Goal: Task Accomplishment & Management: Use online tool/utility

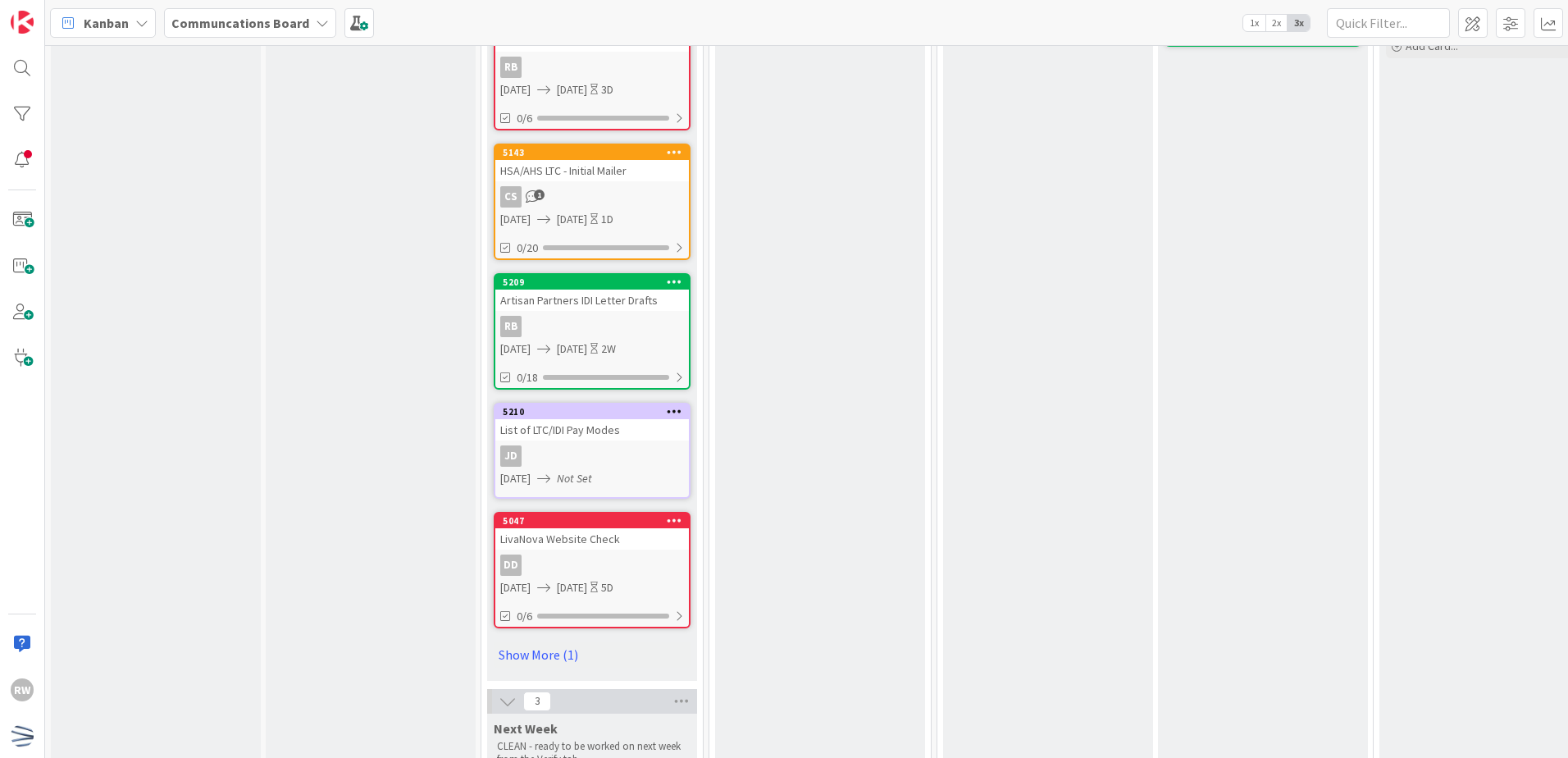
scroll to position [984, 0]
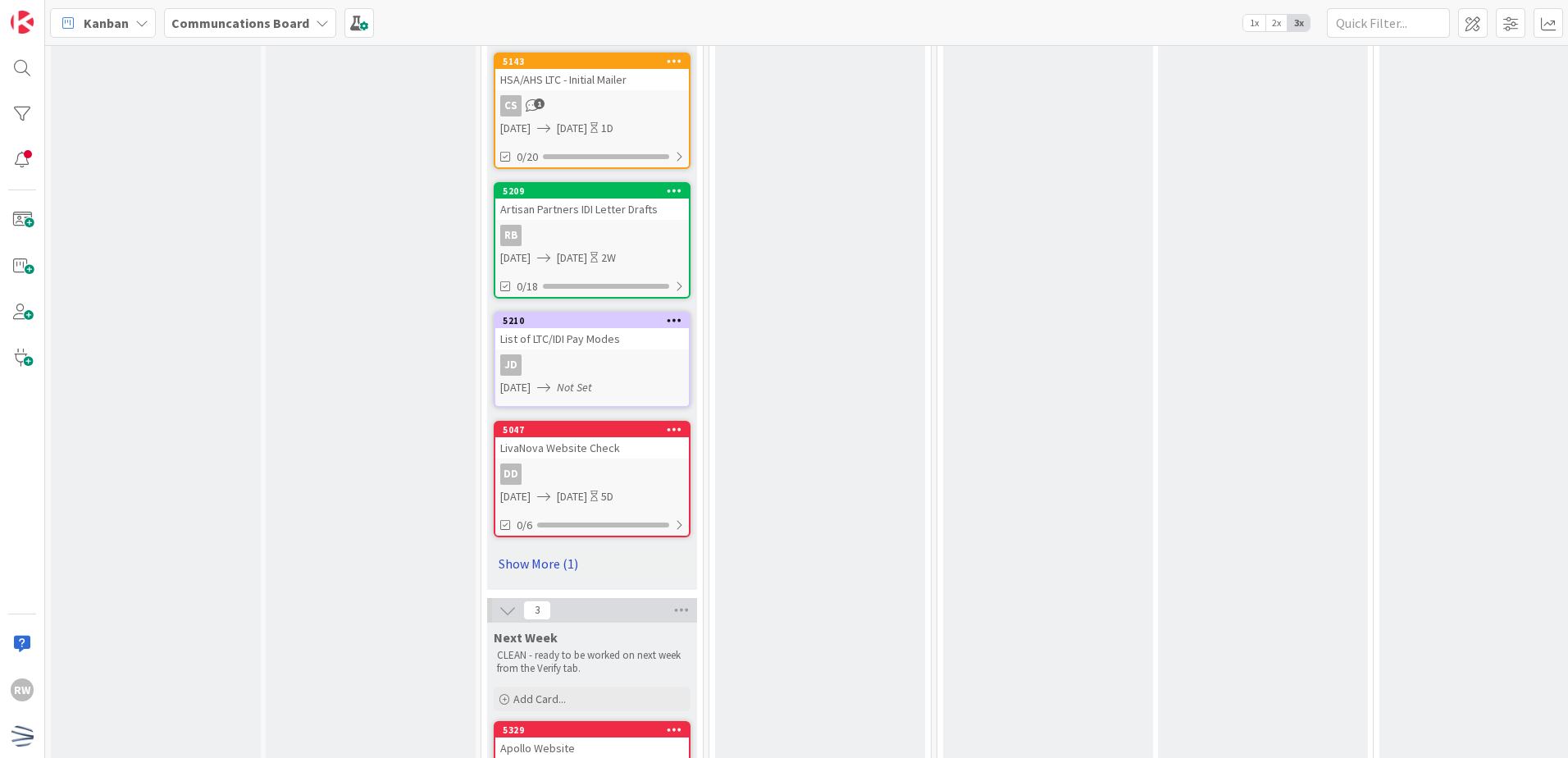
click at [548, 571] on link "Show More (1)" at bounding box center [591, 564] width 197 height 26
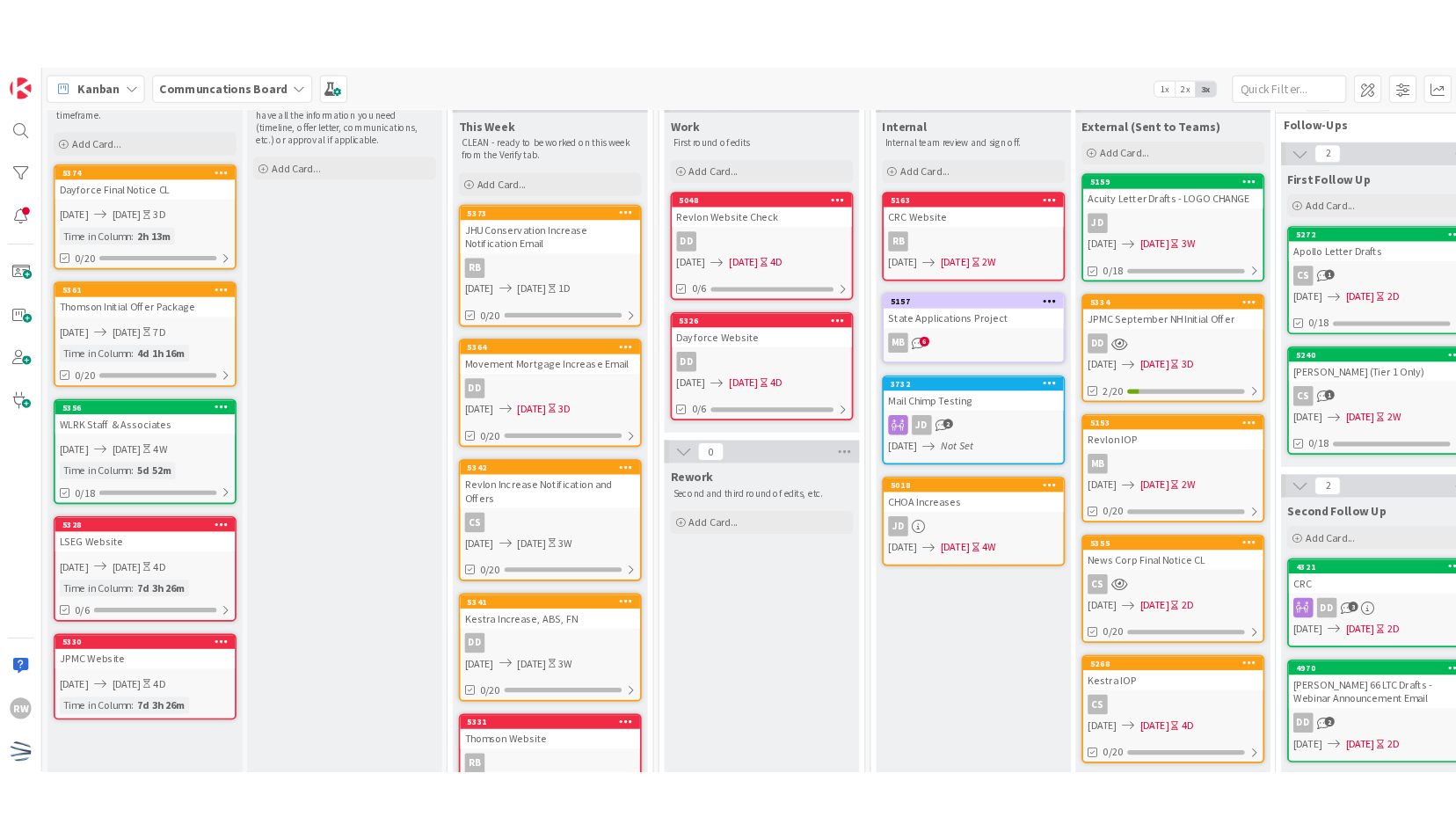
scroll to position [0, 0]
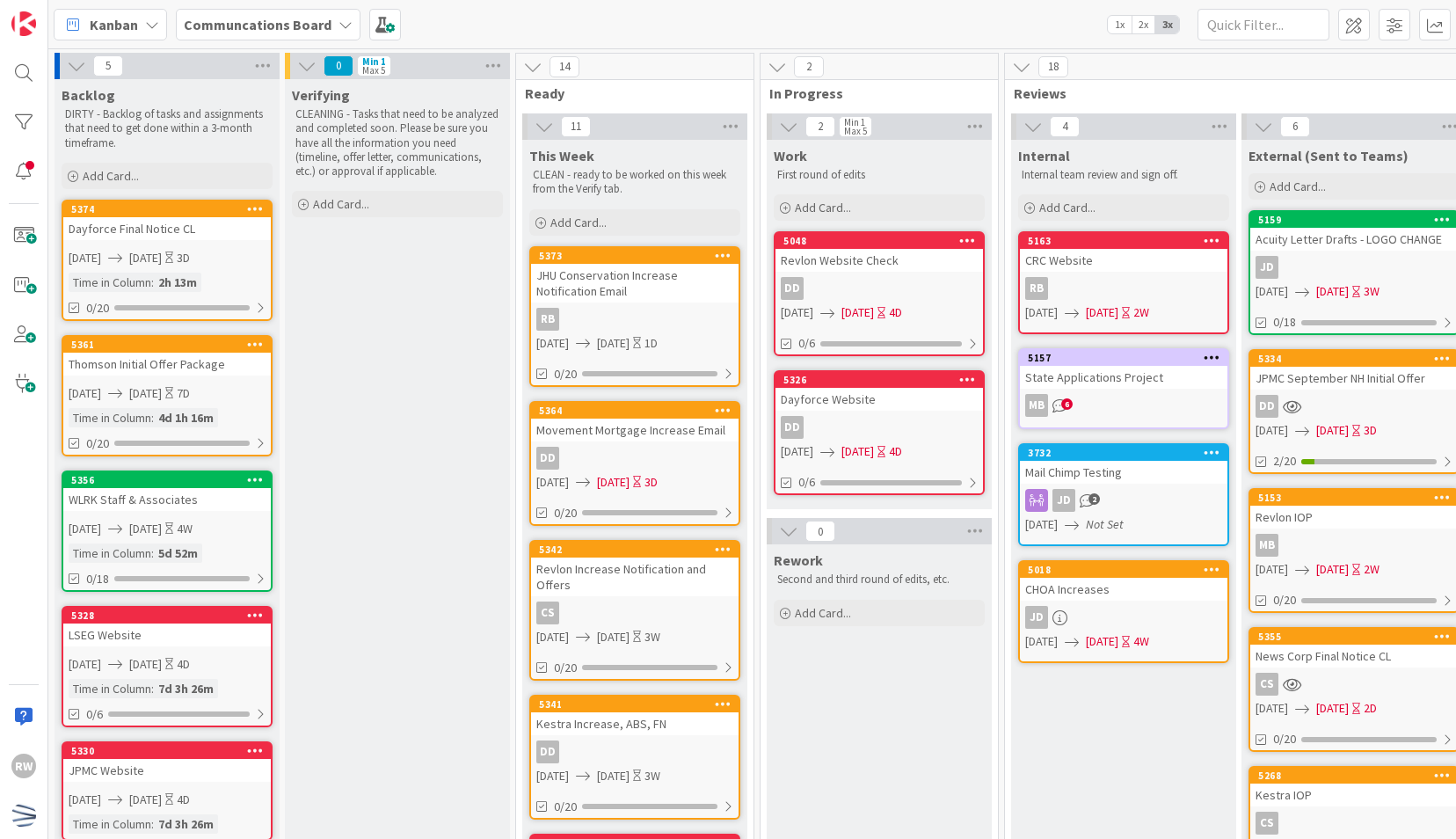
drag, startPoint x: 645, startPoint y: 193, endPoint x: 530, endPoint y: 175, distance: 116.4
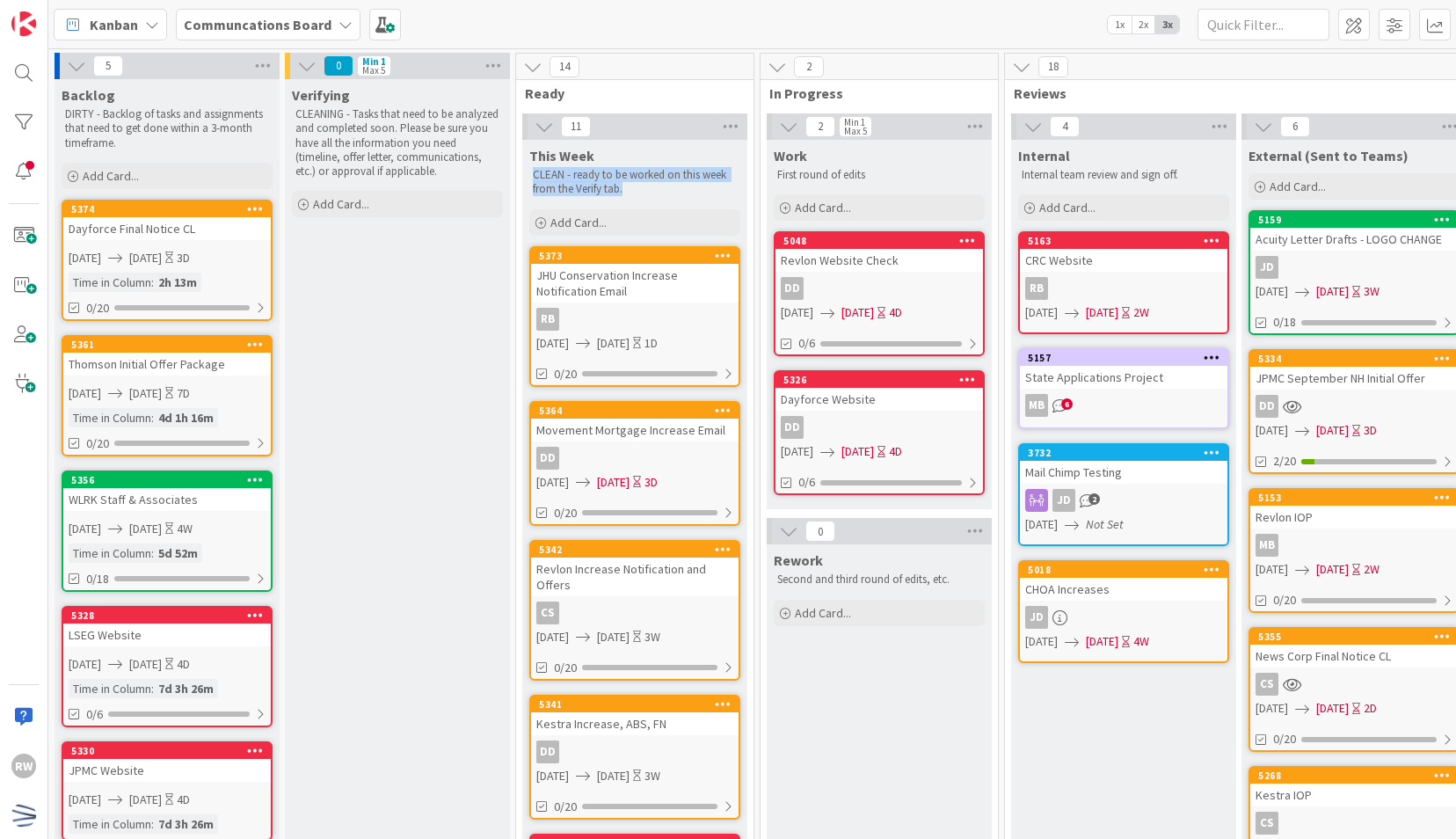
click at [530, 175] on div "CLEAN - ready to be worked on this week from the Verify tab." at bounding box center [634, 183] width 211 height 36
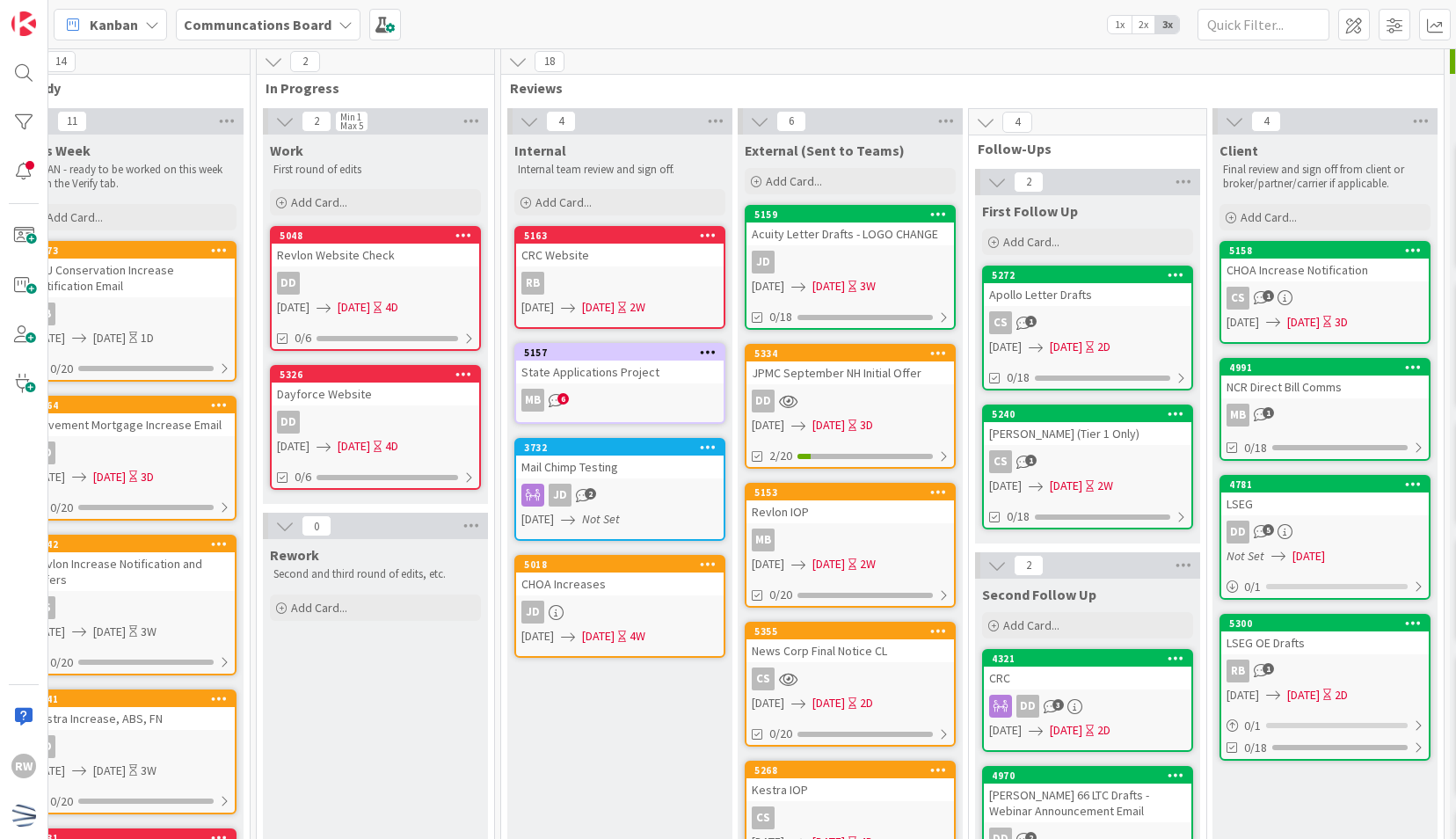
scroll to position [0, 833]
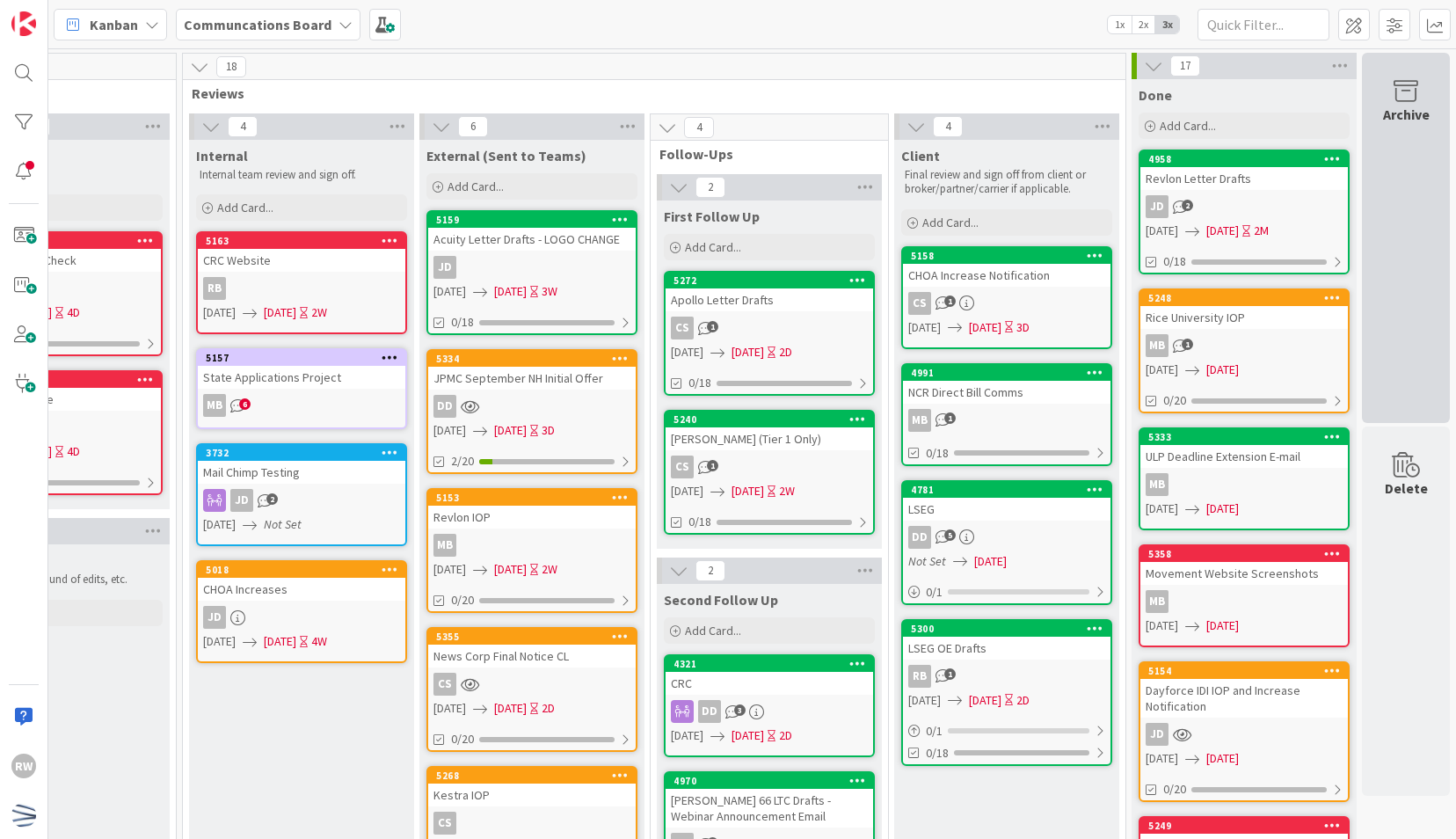
click at [1397, 171] on div "Archive" at bounding box center [1406, 237] width 88 height 370
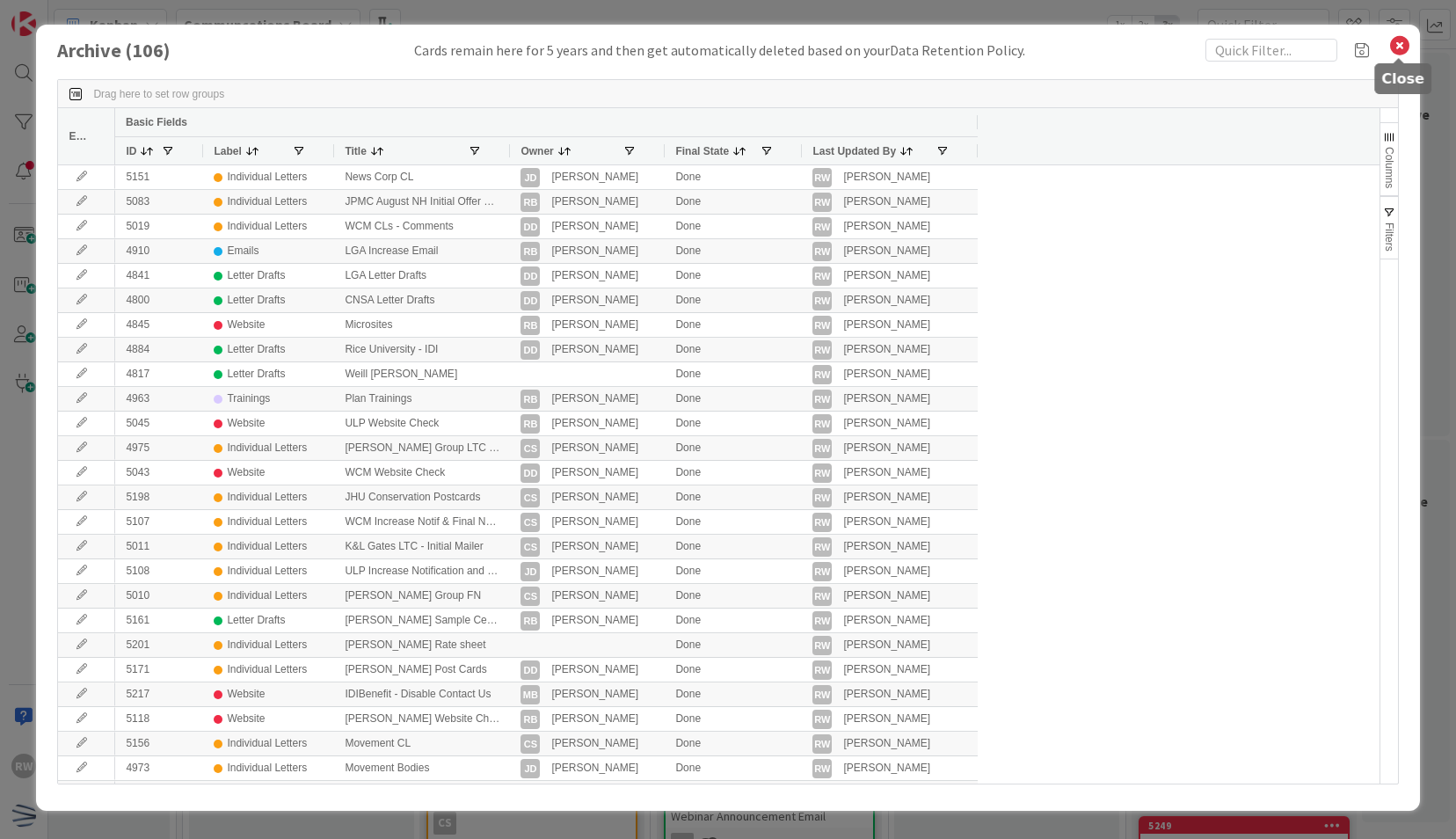
click at [1390, 48] on icon at bounding box center [1399, 46] width 23 height 25
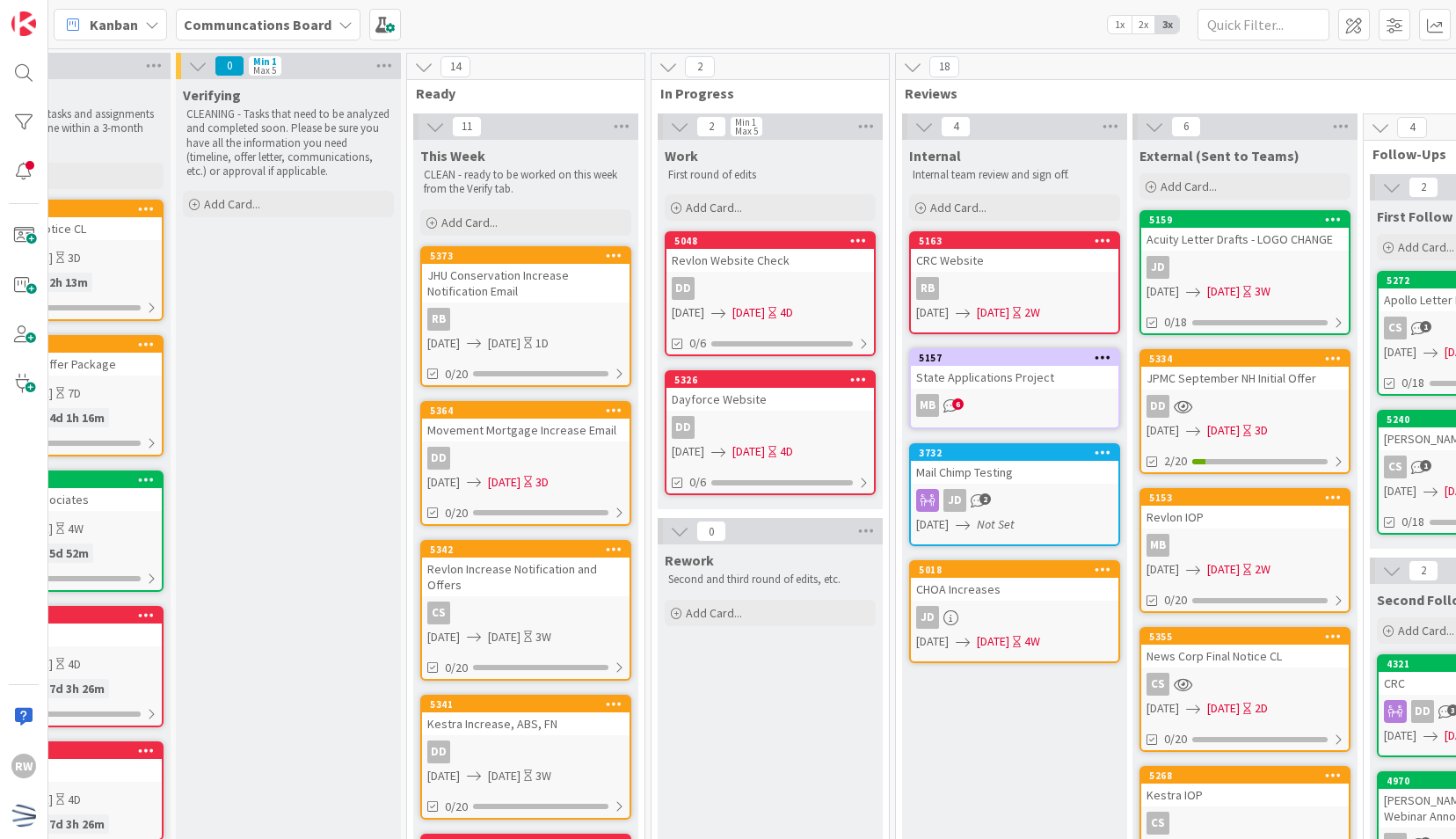
scroll to position [0, 0]
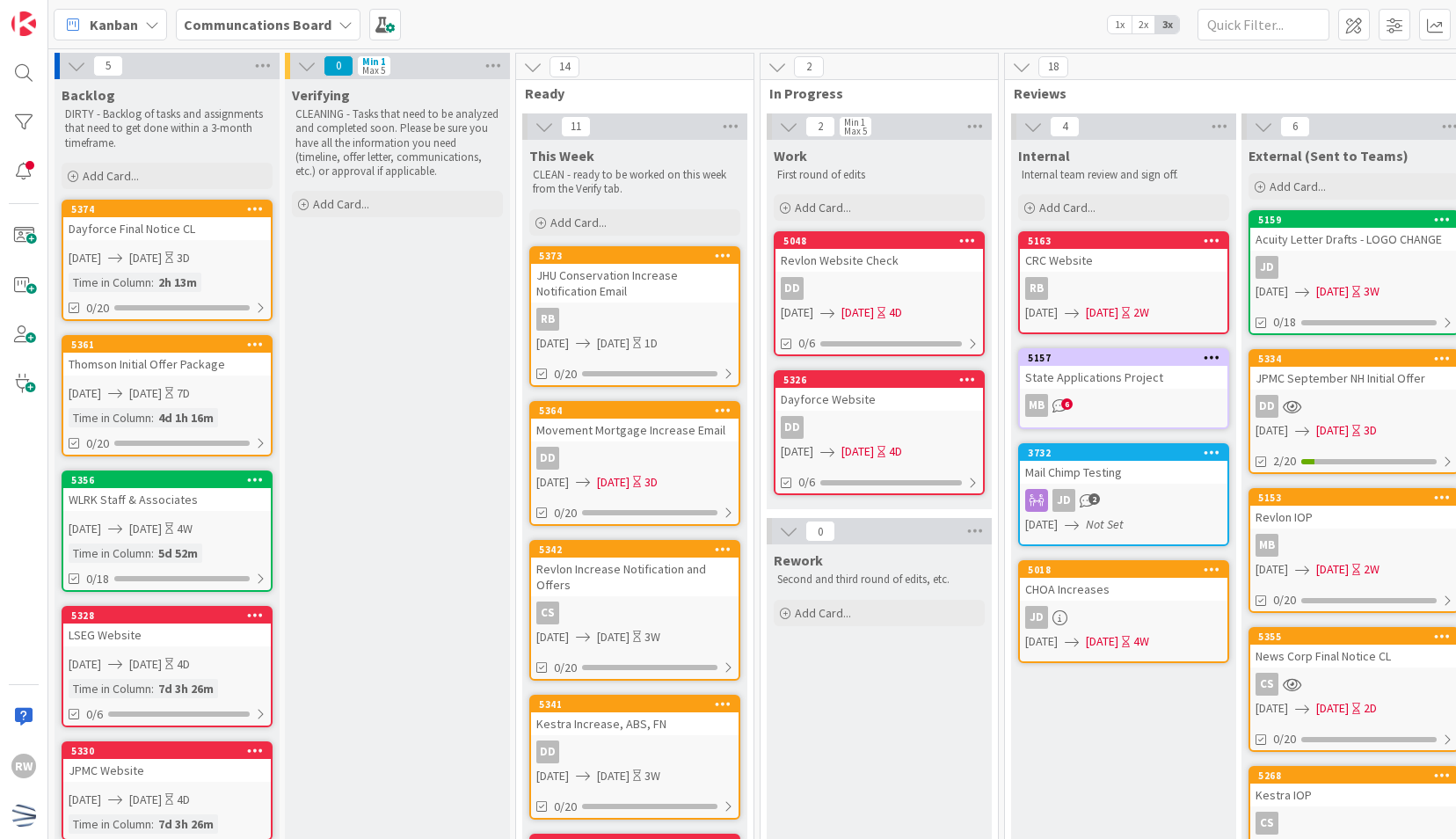
drag, startPoint x: 306, startPoint y: 273, endPoint x: 423, endPoint y: 550, distance: 300.7
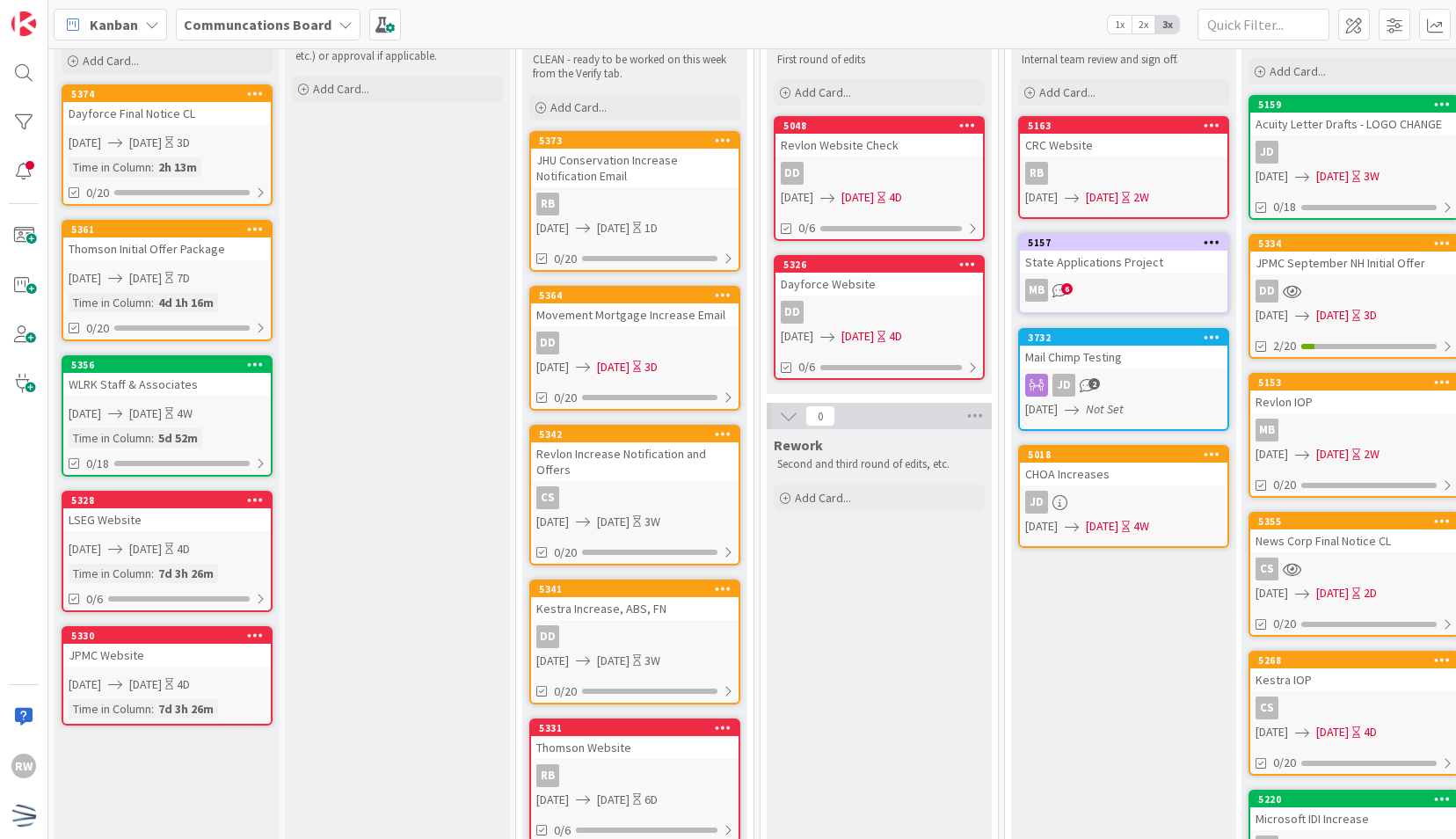
scroll to position [127, 0]
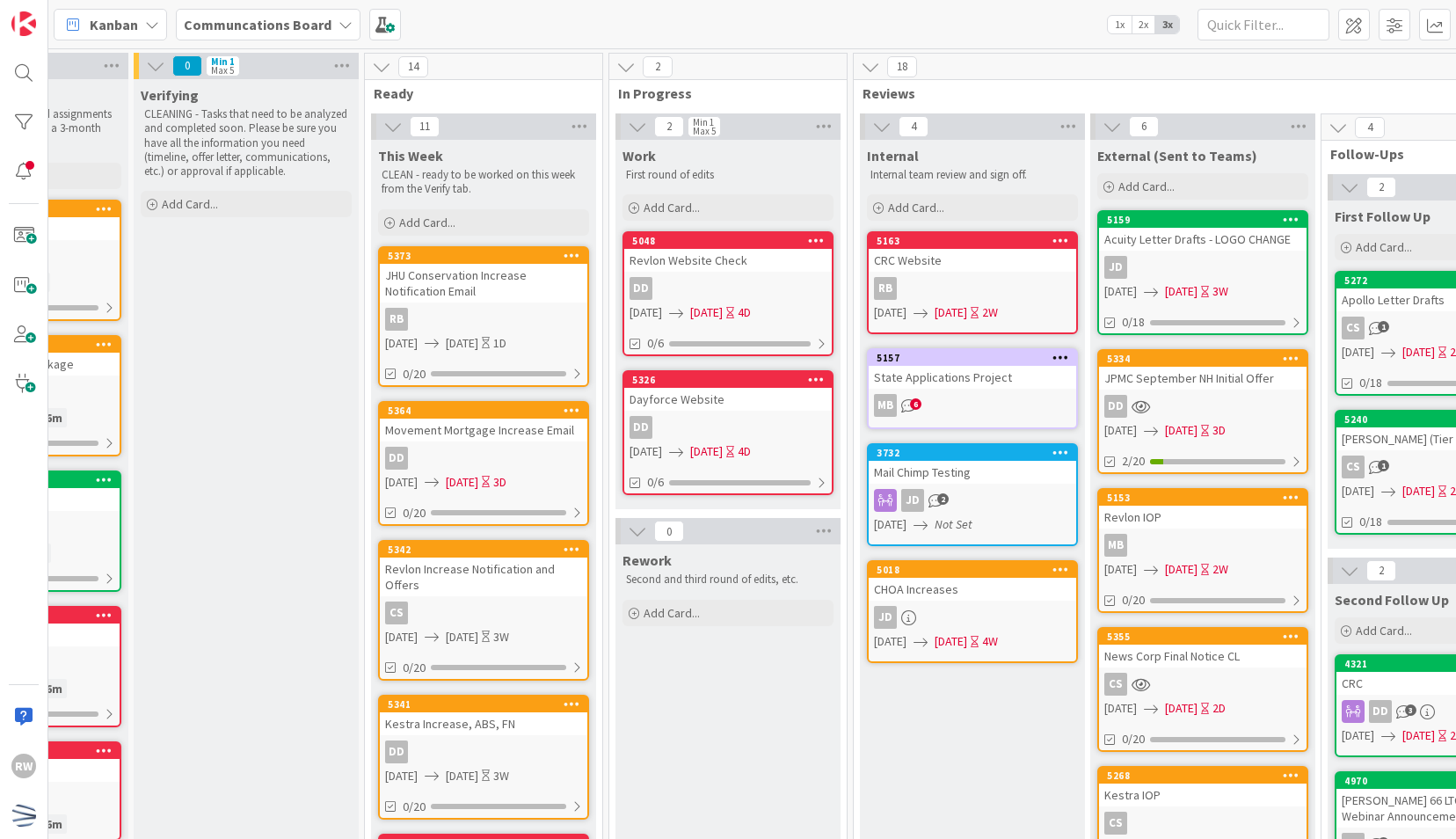
scroll to position [0, 152]
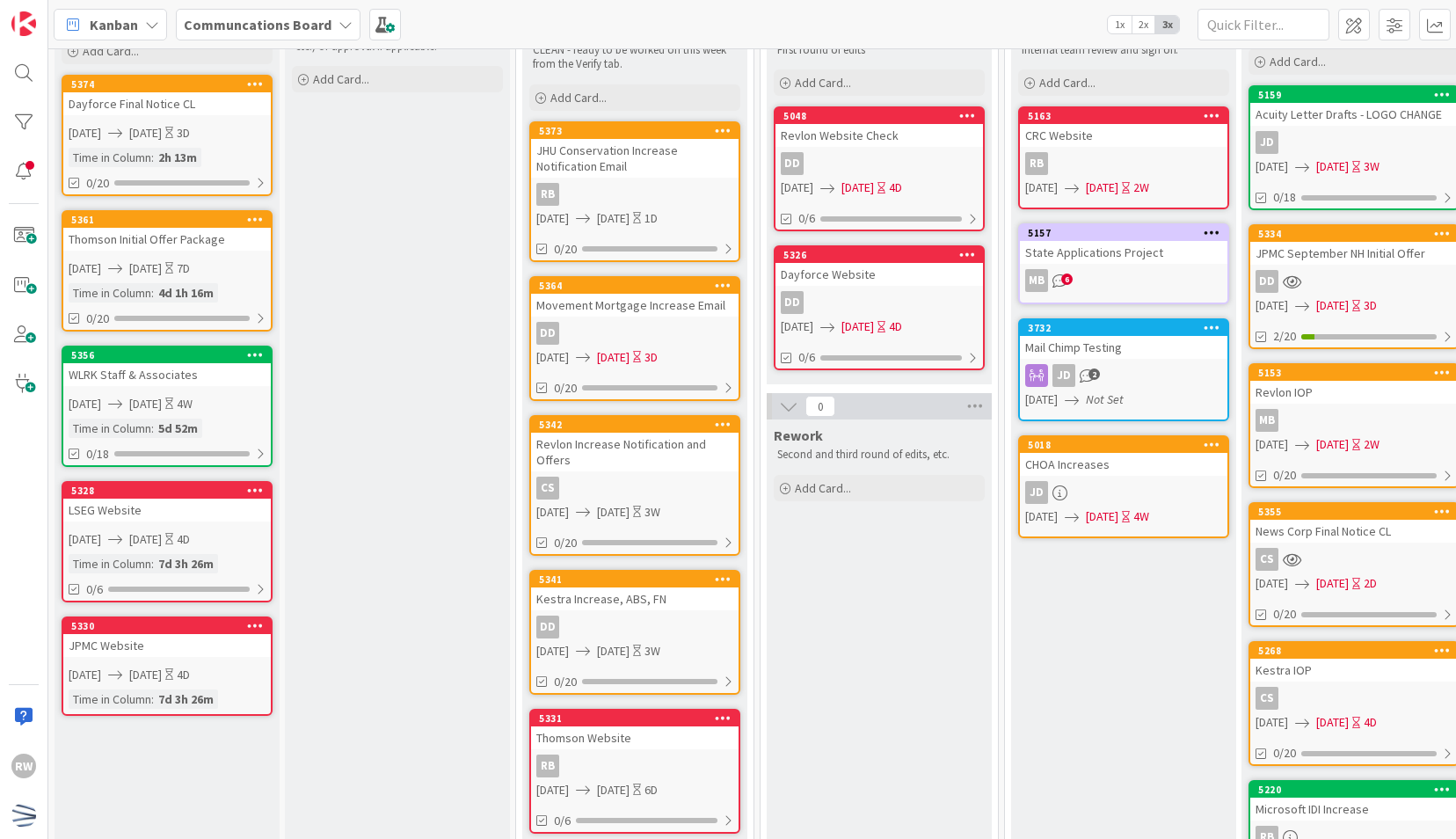
scroll to position [0, 0]
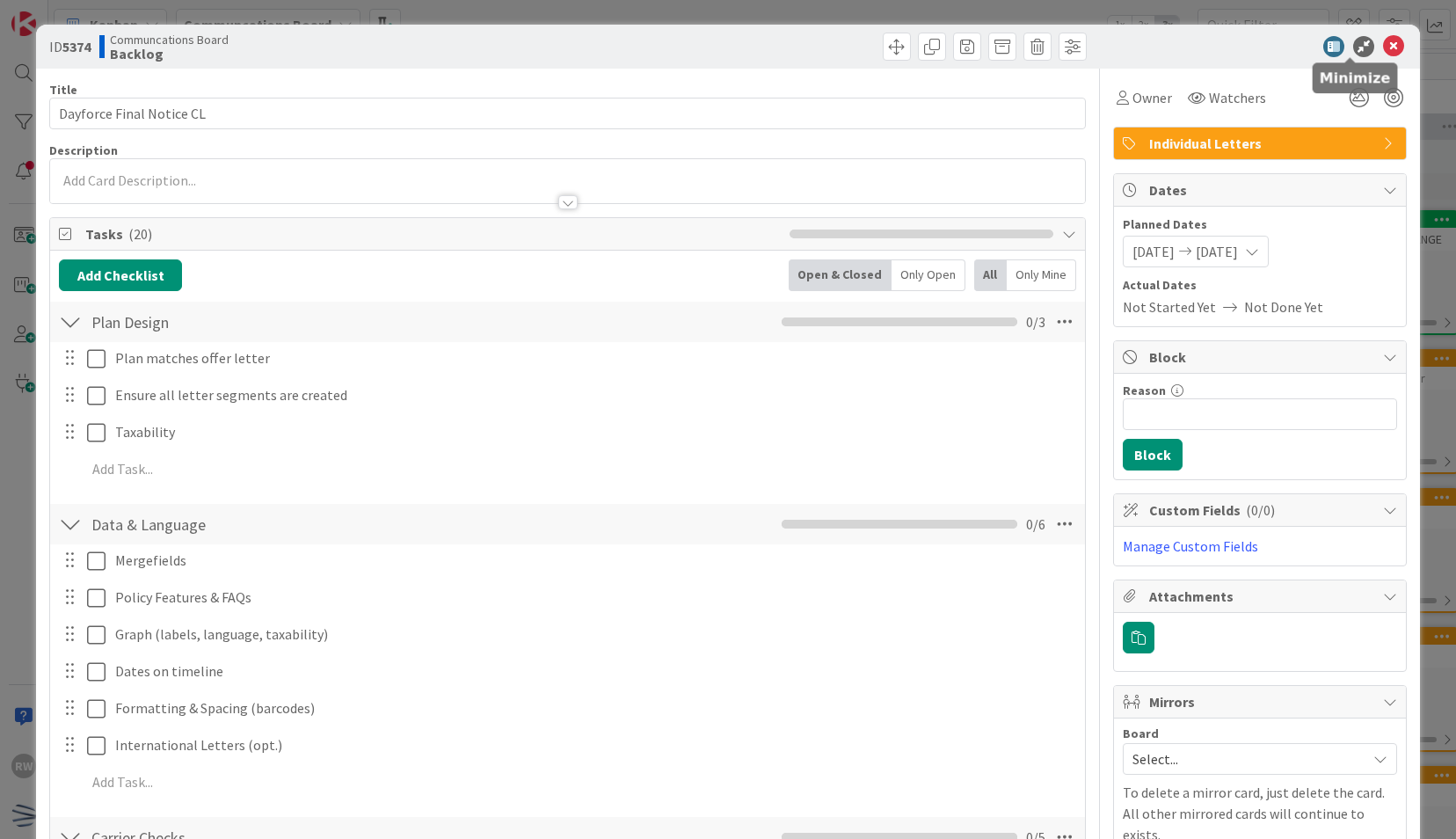
click at [1384, 50] on icon at bounding box center [1393, 46] width 21 height 21
